Goal: Download file/media

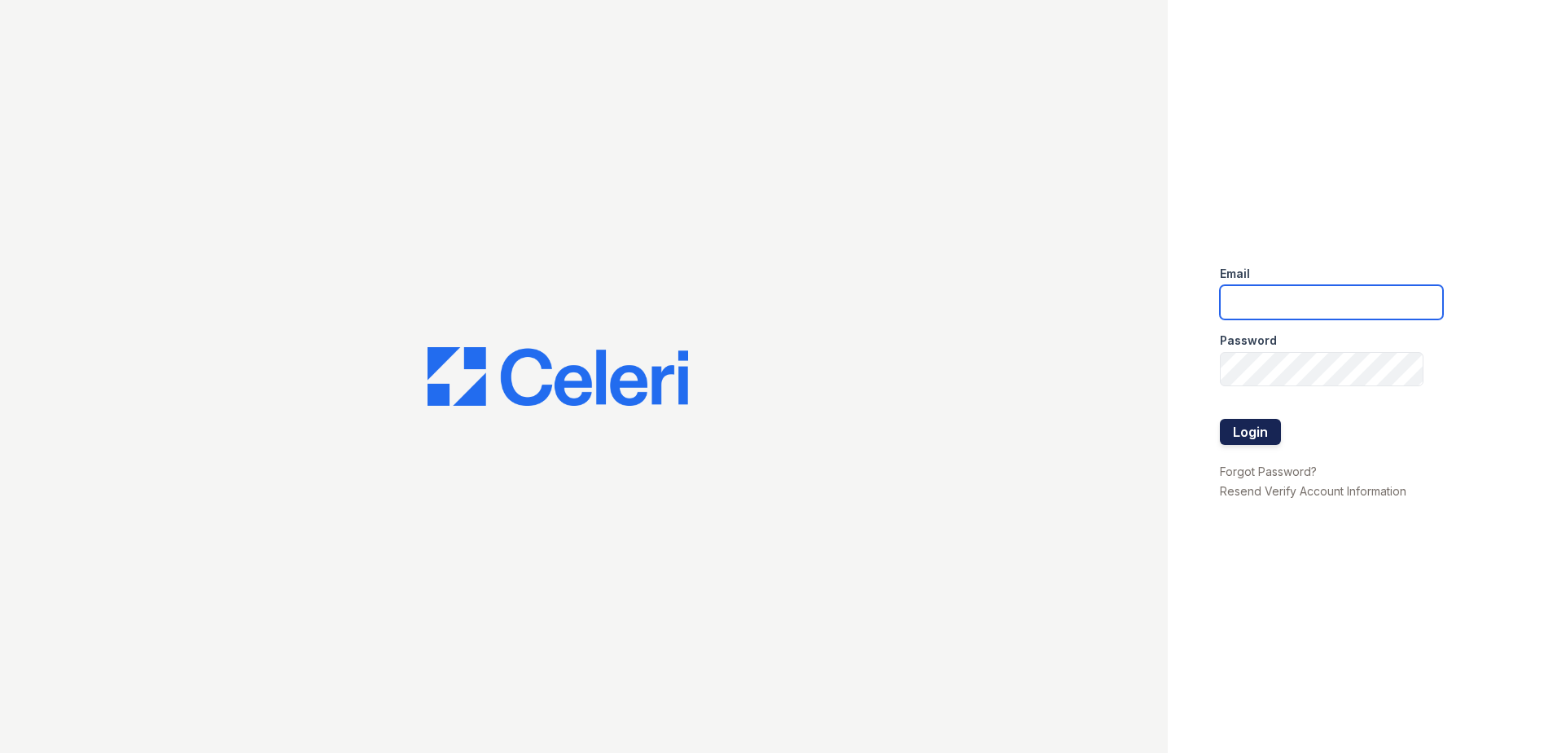
type input "destinybetancourt@spmlv.com"
click at [1258, 428] on button "Login" at bounding box center [1250, 432] width 61 height 26
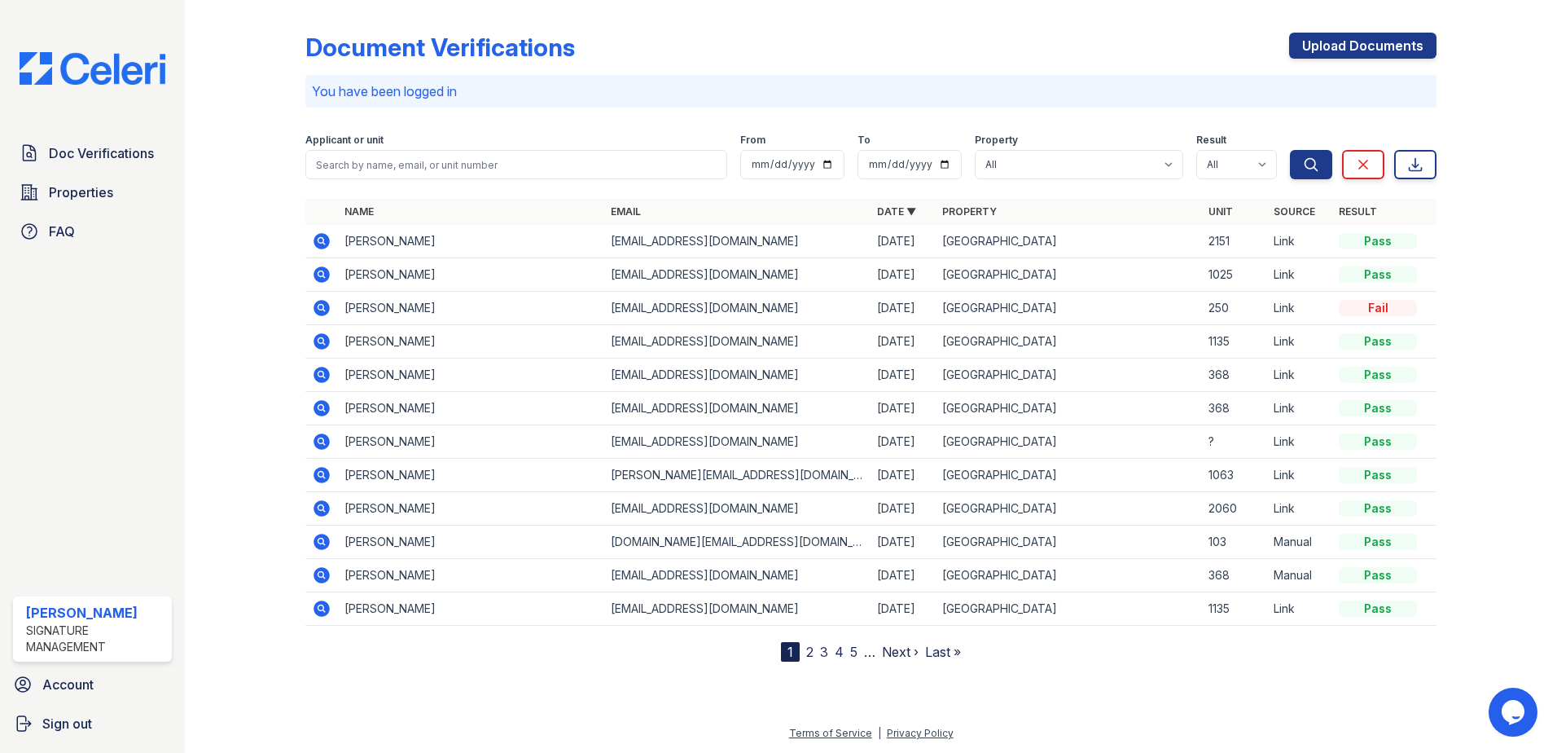
click at [318, 275] on icon at bounding box center [322, 275] width 20 height 20
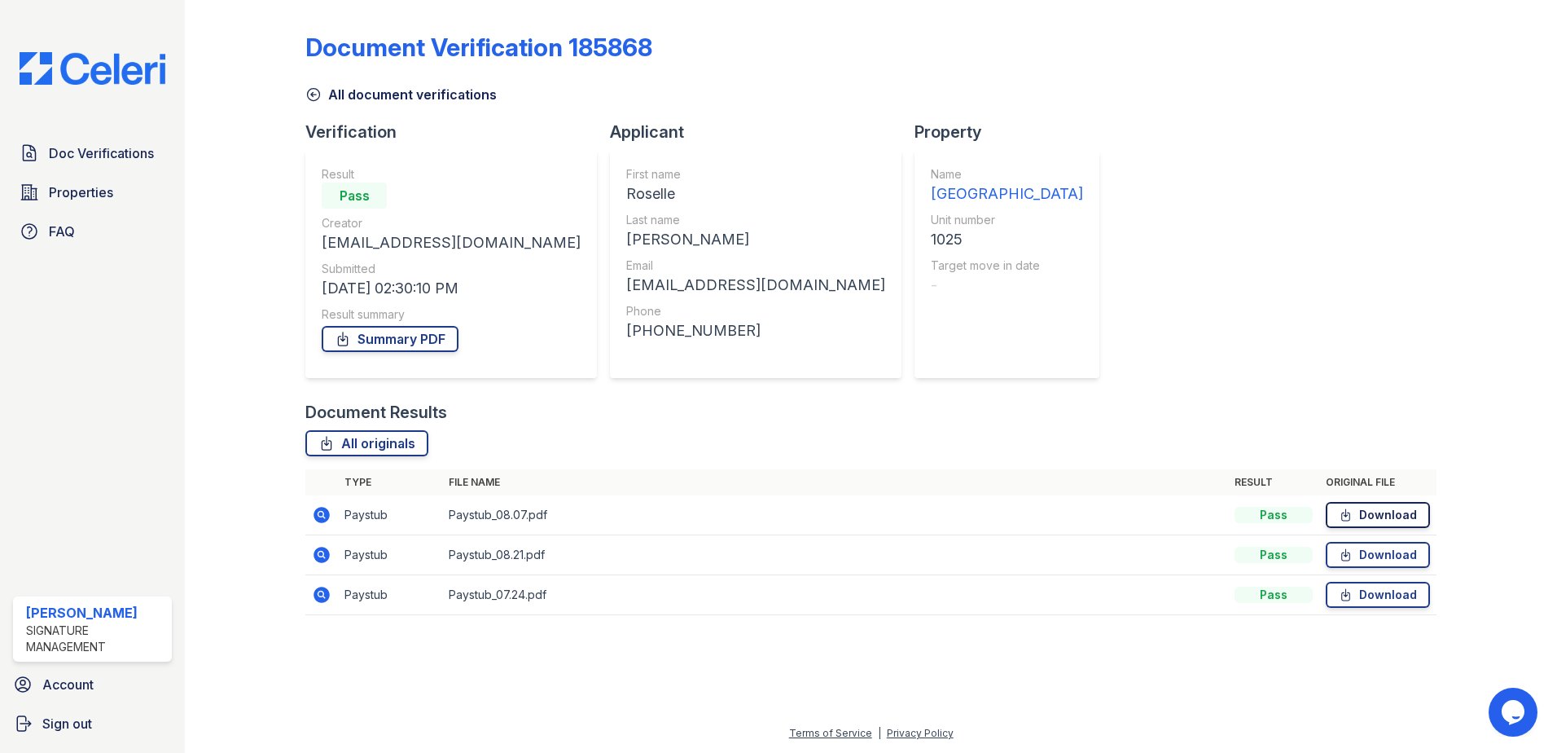
click at [1379, 513] on link "Download" at bounding box center [1378, 515] width 104 height 26
click at [1364, 555] on link "Download" at bounding box center [1378, 555] width 104 height 26
click at [1394, 595] on link "Download" at bounding box center [1378, 595] width 104 height 26
click at [427, 336] on link "Summary PDF" at bounding box center [390, 339] width 137 height 26
